Goal: Navigation & Orientation: Find specific page/section

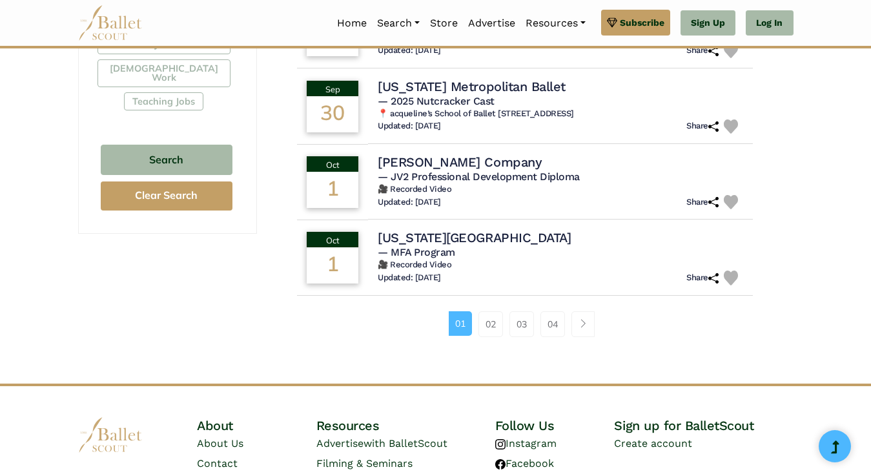
scroll to position [836, 0]
click at [494, 318] on link "02" at bounding box center [491, 324] width 25 height 26
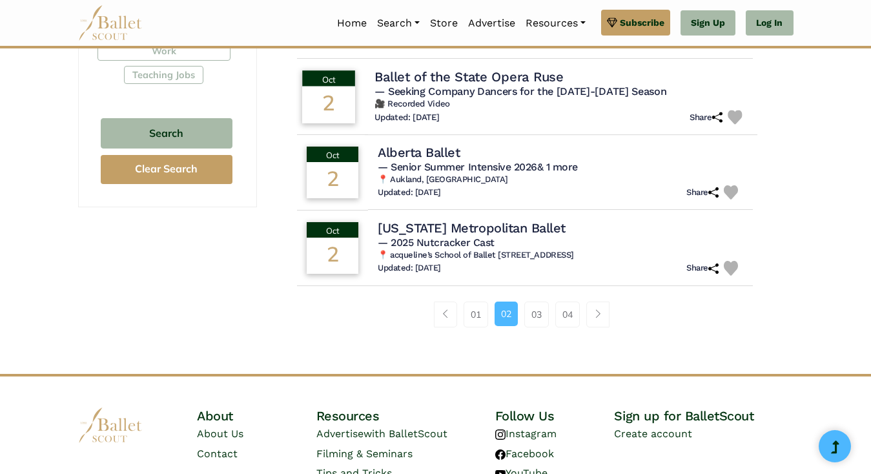
scroll to position [919, 0]
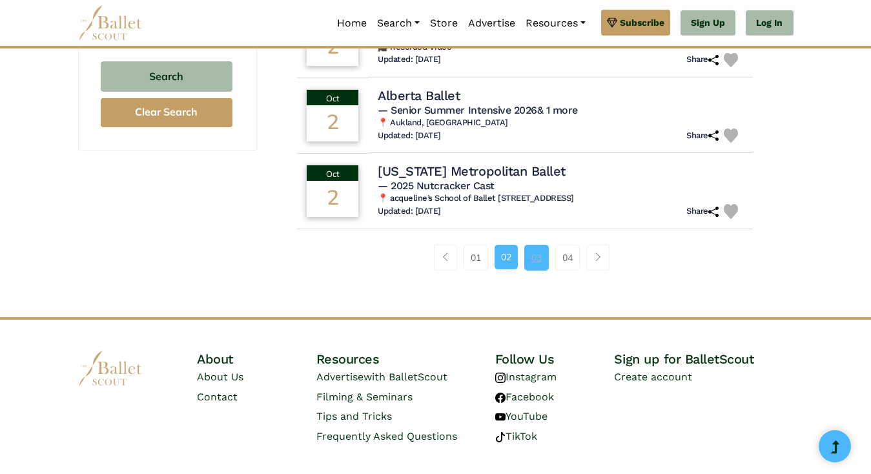
click at [537, 256] on link "03" at bounding box center [537, 258] width 25 height 26
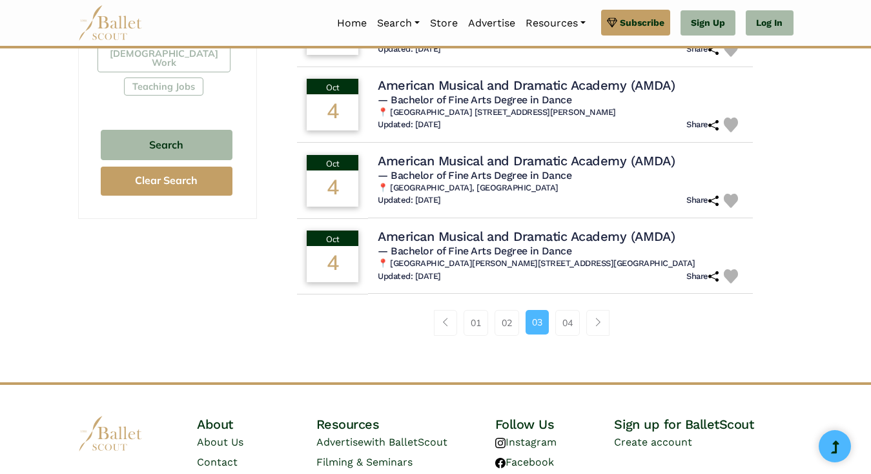
scroll to position [863, 0]
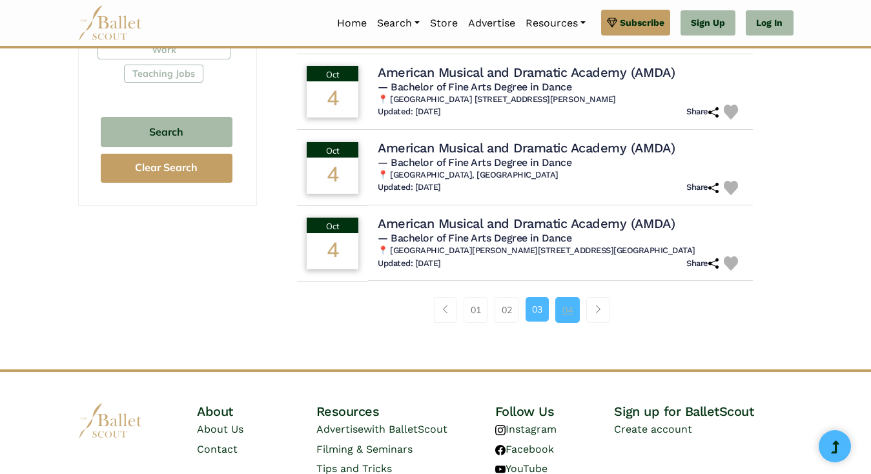
click at [569, 323] on link "04" at bounding box center [568, 310] width 25 height 26
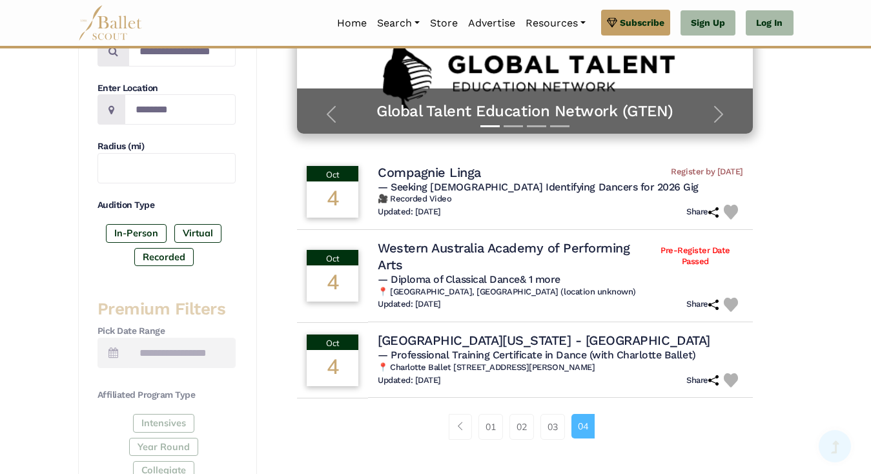
scroll to position [315, 0]
